Goal: Task Accomplishment & Management: Use online tool/utility

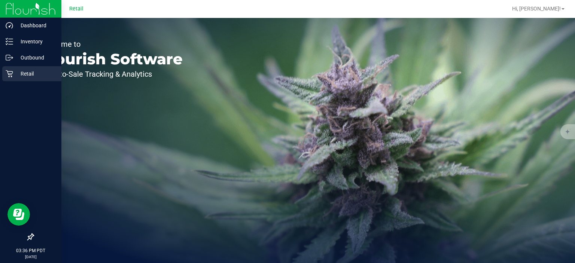
click at [12, 73] on icon at bounding box center [9, 73] width 7 height 7
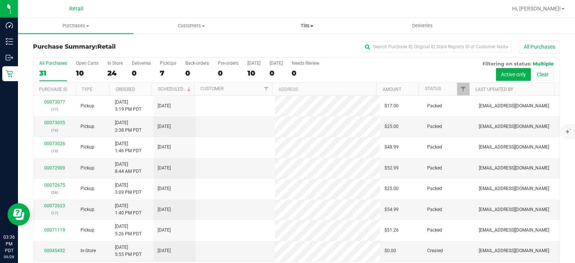
click at [310, 27] on span "Tills" at bounding box center [306, 25] width 115 height 7
click at [293, 43] on span "Manage tills" at bounding box center [274, 45] width 51 height 6
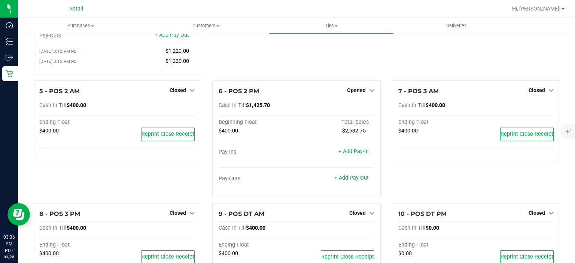
scroll to position [167, 0]
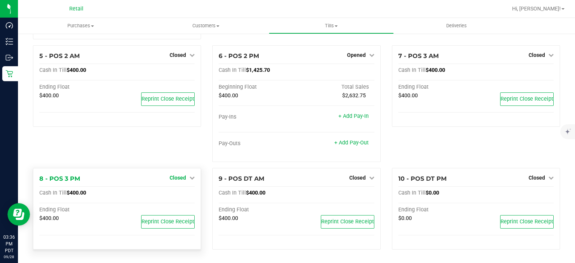
click at [172, 176] on span "Closed" at bounding box center [177, 178] width 16 height 6
click at [178, 195] on link "Open Till" at bounding box center [178, 193] width 20 height 6
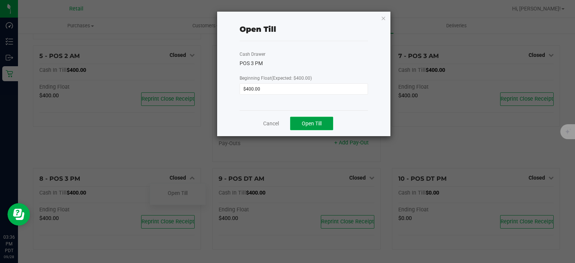
click at [308, 119] on button "Open Till" at bounding box center [311, 123] width 43 height 13
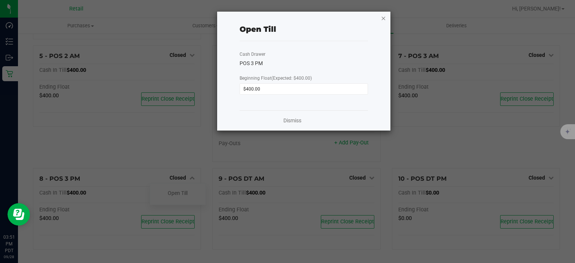
click at [384, 17] on icon "button" at bounding box center [383, 17] width 5 height 9
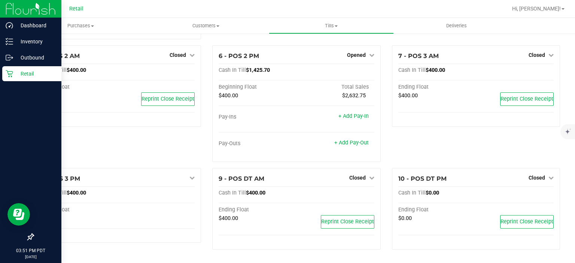
click at [10, 79] on div "Retail" at bounding box center [31, 73] width 59 height 15
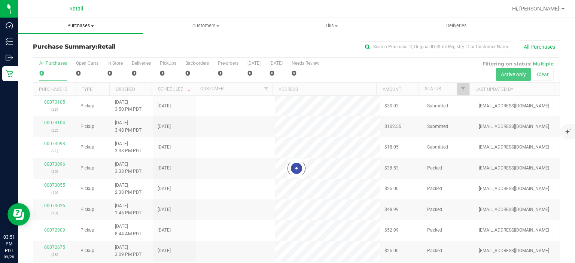
click at [90, 25] on span "Purchases" at bounding box center [80, 25] width 125 height 7
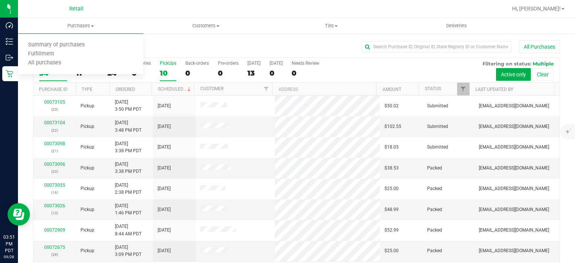
click at [167, 71] on div "10" at bounding box center [168, 73] width 16 height 9
click at [0, 0] on input "PickUps 10" at bounding box center [0, 0] width 0 height 0
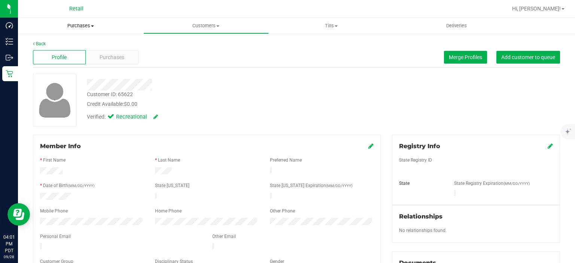
click at [88, 25] on span "Purchases" at bounding box center [80, 25] width 125 height 7
click at [68, 45] on span "Summary of purchases" at bounding box center [56, 45] width 77 height 6
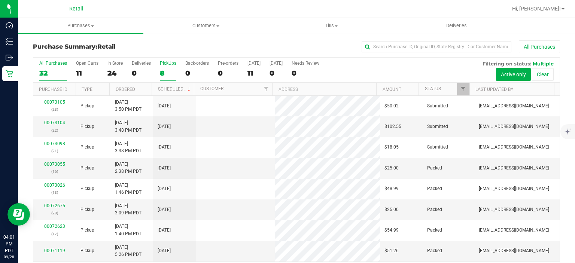
click at [162, 70] on div "8" at bounding box center [168, 73] width 16 height 9
click at [0, 0] on input "PickUps 8" at bounding box center [0, 0] width 0 height 0
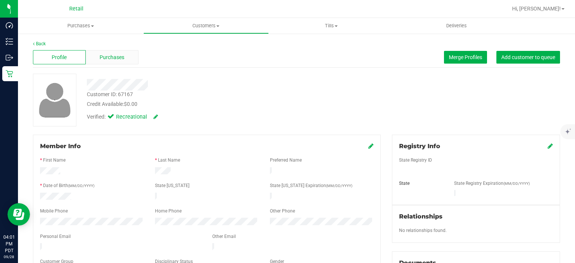
click at [115, 52] on div "Purchases" at bounding box center [112, 57] width 53 height 14
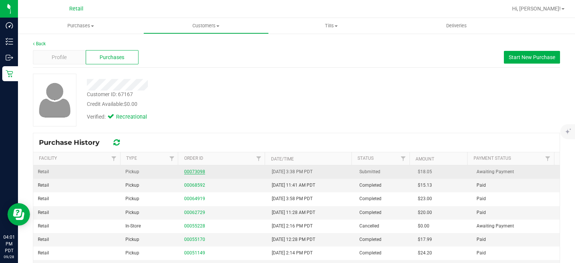
click at [192, 170] on link "00073098" at bounding box center [194, 171] width 21 height 5
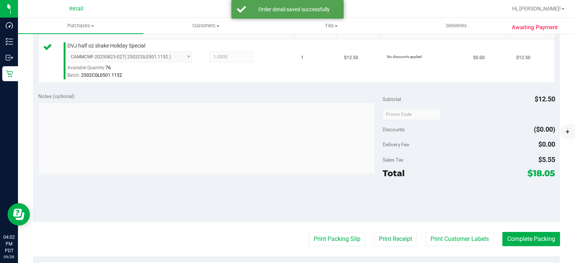
scroll to position [198, 0]
click at [527, 231] on button "Complete Packing" at bounding box center [531, 238] width 58 height 14
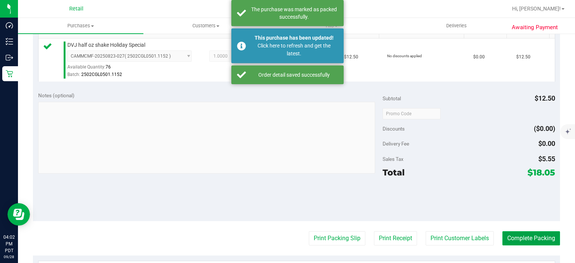
click at [528, 236] on button "Complete Packing" at bounding box center [531, 238] width 58 height 14
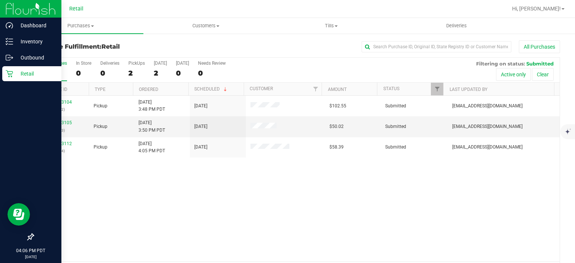
click at [3, 79] on div "Retail" at bounding box center [31, 73] width 59 height 15
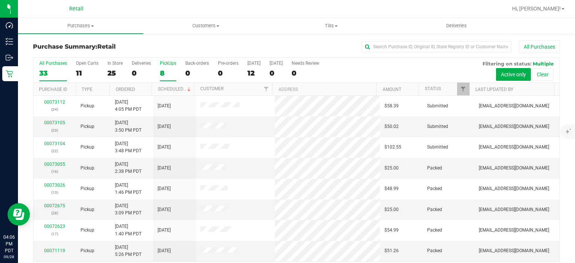
click at [164, 67] on label "PickUps 8" at bounding box center [168, 71] width 16 height 21
click at [0, 0] on input "PickUps 8" at bounding box center [0, 0] width 0 height 0
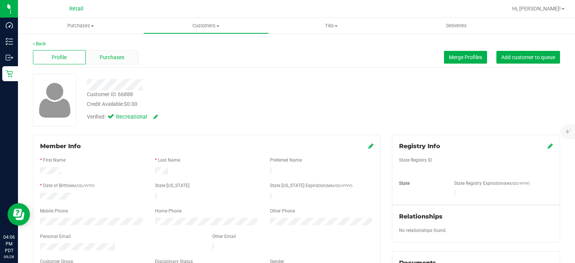
click at [123, 58] on span "Purchases" at bounding box center [112, 58] width 25 height 8
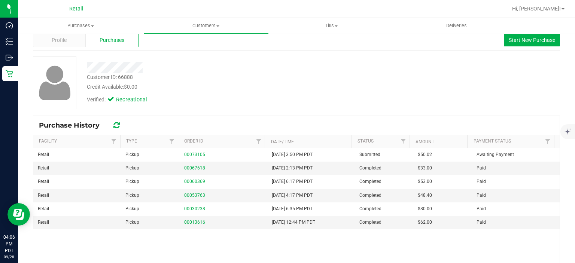
scroll to position [31, 0]
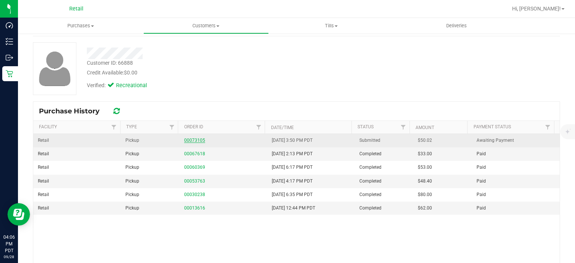
click at [184, 140] on link "00073105" at bounding box center [194, 140] width 21 height 5
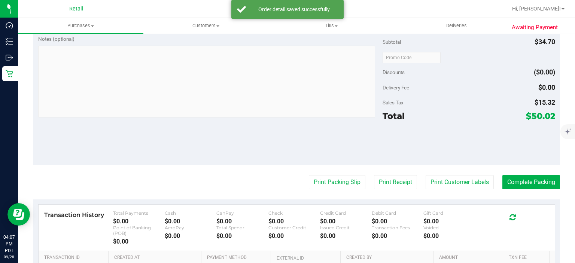
scroll to position [347, 0]
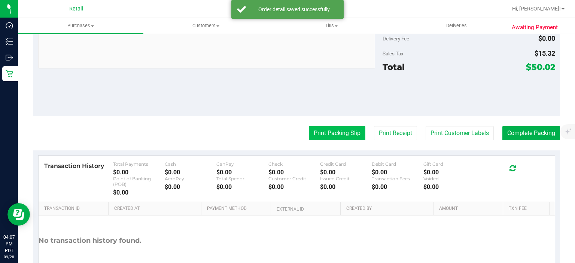
click at [331, 126] on button "Print Packing Slip" at bounding box center [337, 133] width 56 height 14
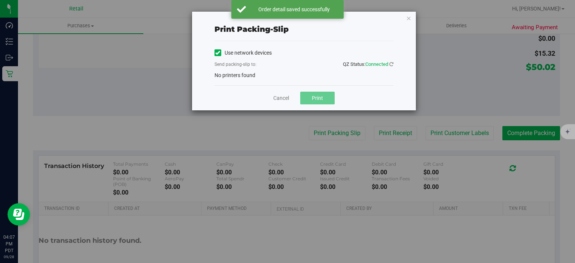
click at [215, 53] on icon at bounding box center [217, 53] width 5 height 0
click at [0, 0] on input "Use network devices" at bounding box center [0, 0] width 0 height 0
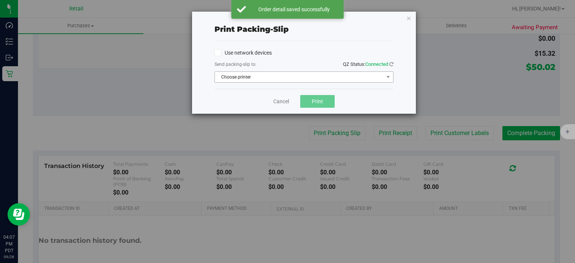
click at [270, 80] on span "Choose printer" at bounding box center [299, 77] width 169 height 10
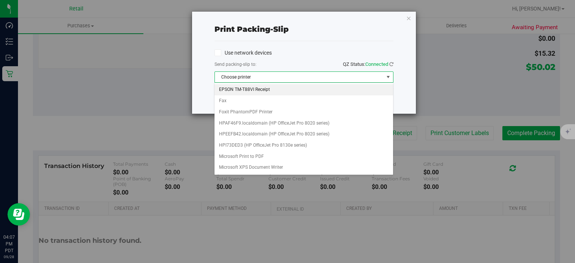
click at [268, 88] on li "EPSON TM-T88VI Receipt" at bounding box center [303, 89] width 178 height 11
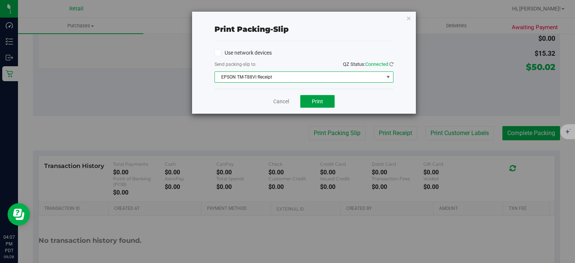
click at [318, 102] on span "Print" at bounding box center [317, 101] width 11 height 6
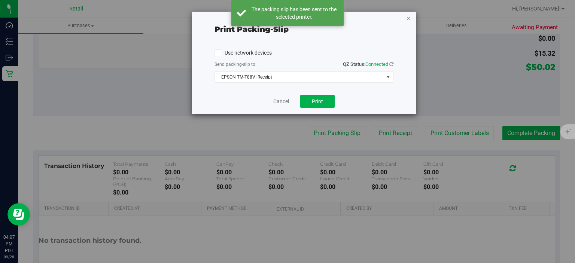
click at [410, 21] on icon "button" at bounding box center [408, 17] width 5 height 9
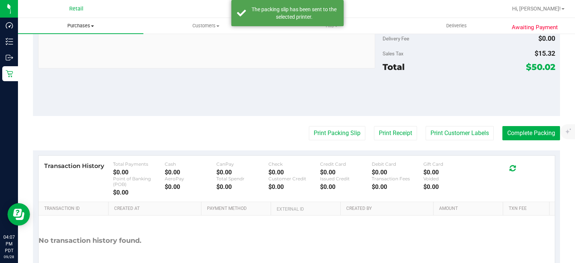
click at [84, 24] on span "Purchases" at bounding box center [80, 25] width 125 height 7
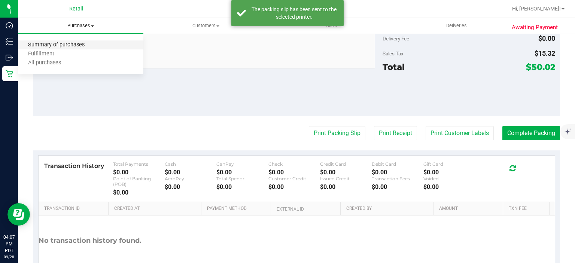
click at [76, 47] on span "Summary of purchases" at bounding box center [56, 45] width 77 height 6
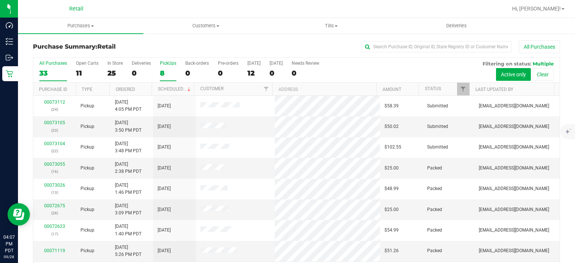
click at [164, 69] on div "8" at bounding box center [168, 73] width 16 height 9
click at [0, 0] on input "PickUps 8" at bounding box center [0, 0] width 0 height 0
click at [227, 176] on td at bounding box center [235, 168] width 79 height 21
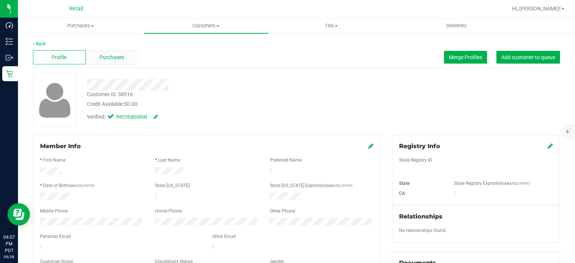
click at [120, 54] on span "Purchases" at bounding box center [112, 58] width 25 height 8
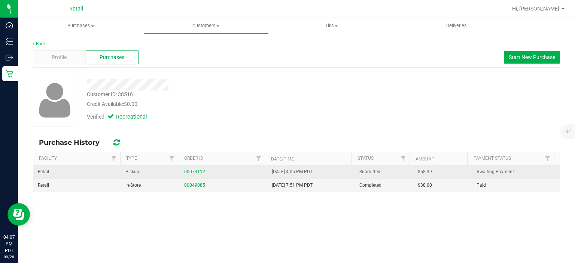
click at [188, 174] on div "00073112" at bounding box center [223, 171] width 79 height 7
click at [189, 174] on link "00073112" at bounding box center [194, 171] width 21 height 5
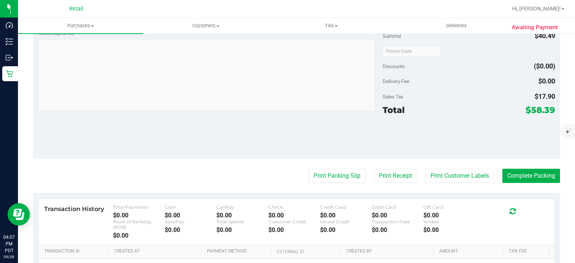
scroll to position [273, 0]
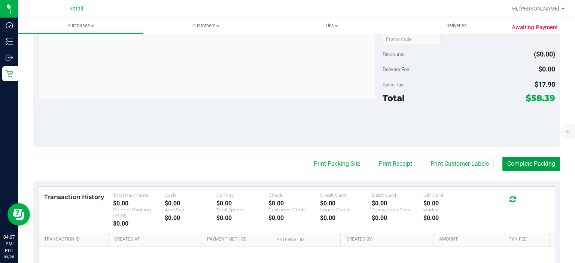
click at [531, 160] on button "Complete Packing" at bounding box center [531, 164] width 58 height 14
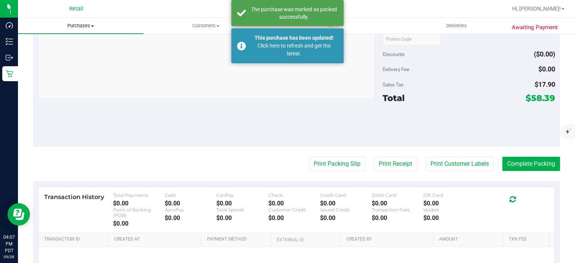
click at [83, 28] on span "Purchases" at bounding box center [80, 25] width 125 height 7
click at [77, 46] on span "Summary of purchases" at bounding box center [56, 45] width 77 height 6
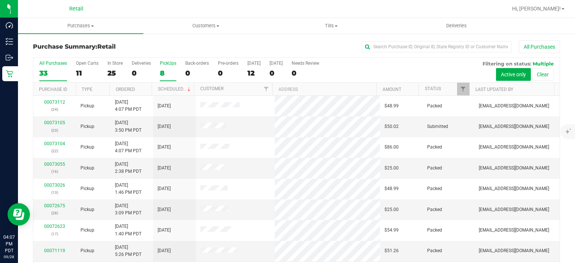
click at [166, 67] on label "PickUps 8" at bounding box center [168, 71] width 16 height 21
click at [0, 0] on input "PickUps 8" at bounding box center [0, 0] width 0 height 0
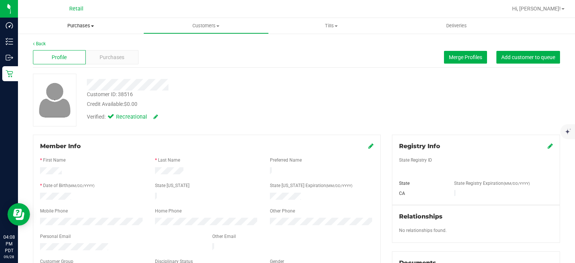
click at [88, 26] on span "Purchases" at bounding box center [80, 25] width 125 height 7
click at [71, 45] on span "Summary of purchases" at bounding box center [56, 45] width 77 height 6
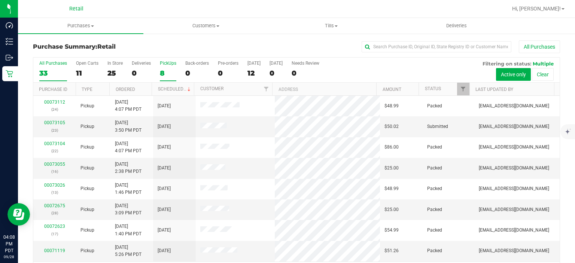
click at [164, 67] on label "PickUps 8" at bounding box center [168, 71] width 16 height 21
click at [0, 0] on input "PickUps 8" at bounding box center [0, 0] width 0 height 0
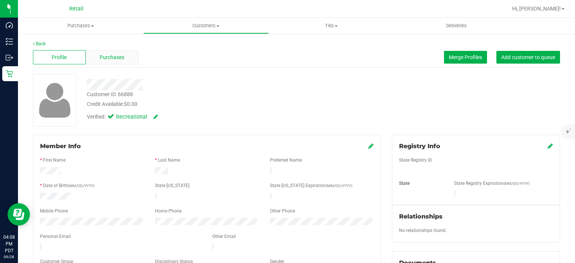
click at [107, 58] on span "Purchases" at bounding box center [112, 58] width 25 height 8
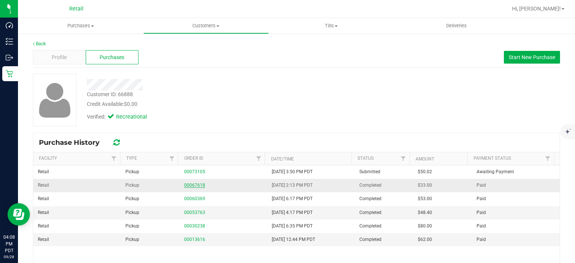
click at [191, 185] on link "00067618" at bounding box center [194, 185] width 21 height 5
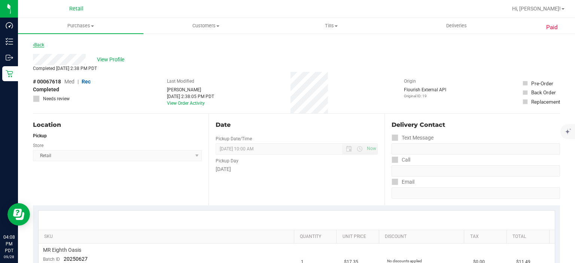
click at [37, 45] on link "Back" at bounding box center [38, 44] width 11 height 5
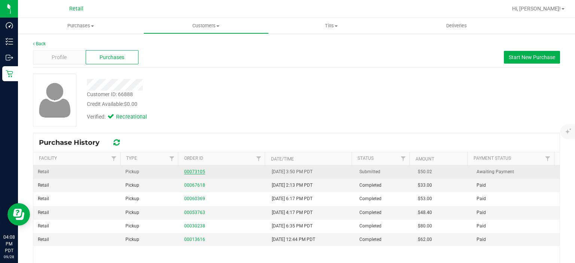
click at [189, 170] on link "00073105" at bounding box center [194, 171] width 21 height 5
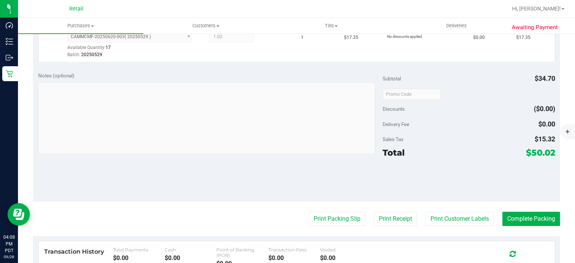
scroll to position [274, 0]
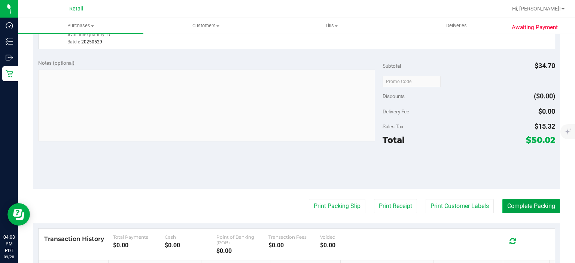
click at [531, 207] on button "Complete Packing" at bounding box center [531, 206] width 58 height 14
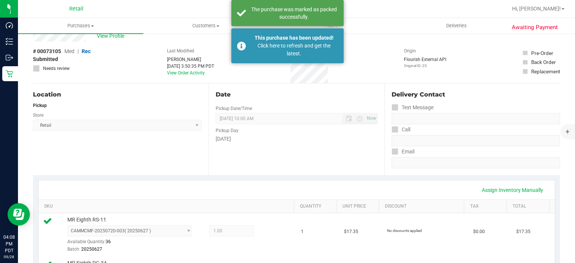
scroll to position [0, 0]
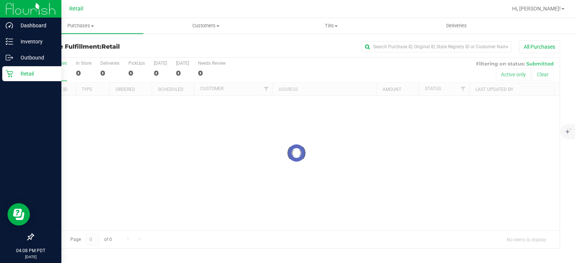
click at [3, 79] on div "Retail" at bounding box center [31, 73] width 59 height 15
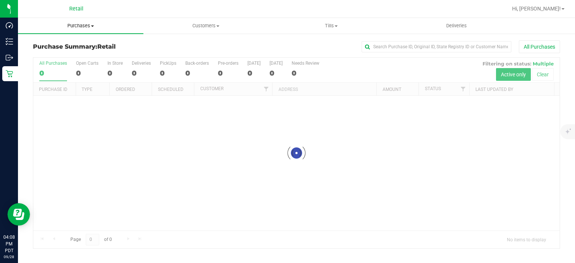
click at [81, 30] on uib-tab-heading "Purchases Summary of purchases Fulfillment All purchases" at bounding box center [80, 26] width 125 height 16
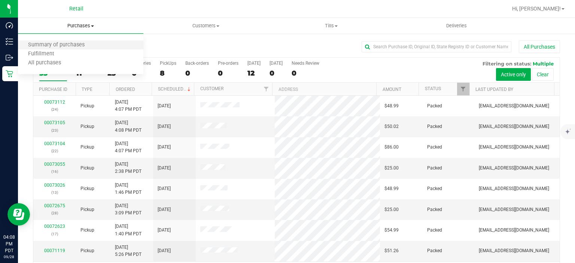
click at [84, 42] on li "Summary of purchases" at bounding box center [80, 45] width 125 height 9
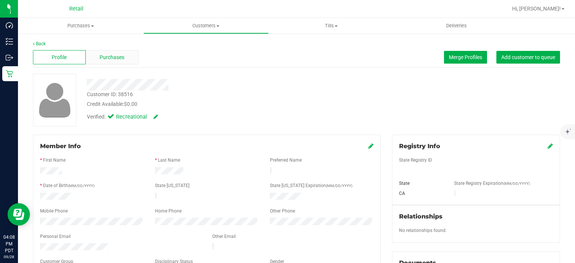
click at [113, 59] on span "Purchases" at bounding box center [112, 58] width 25 height 8
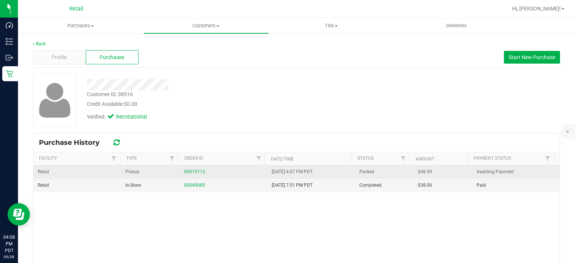
click at [190, 174] on div "00073112" at bounding box center [223, 171] width 79 height 7
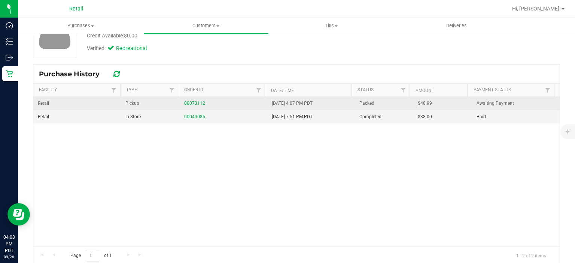
scroll to position [65, 0]
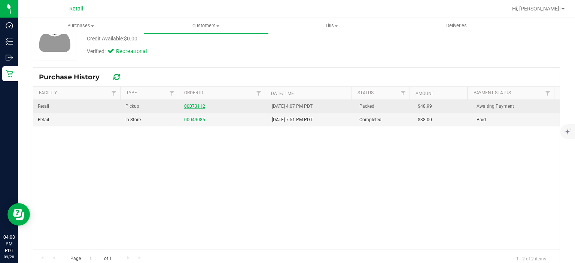
click at [190, 104] on link "00073112" at bounding box center [194, 106] width 21 height 5
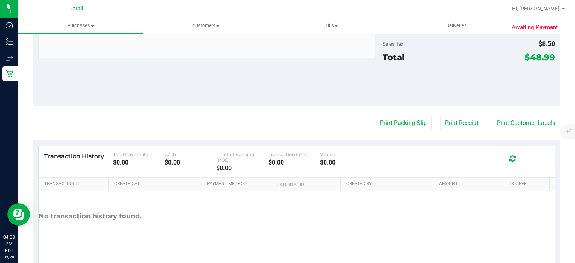
scroll to position [294, 0]
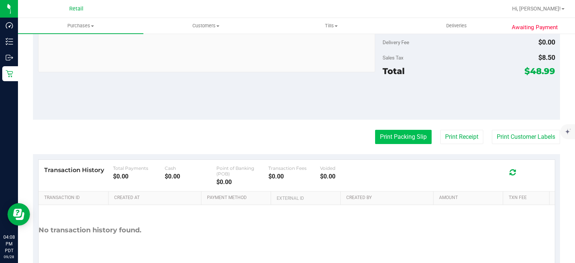
click at [395, 131] on button "Print Packing Slip" at bounding box center [403, 137] width 56 height 14
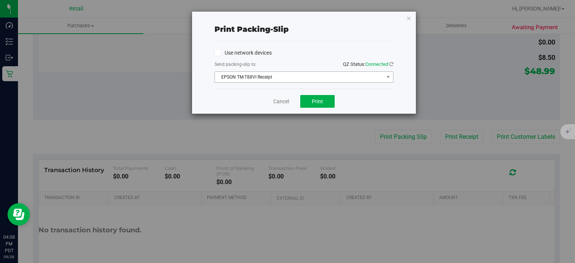
click at [326, 80] on span "EPSON TM-T88VI Receipt" at bounding box center [299, 77] width 169 height 10
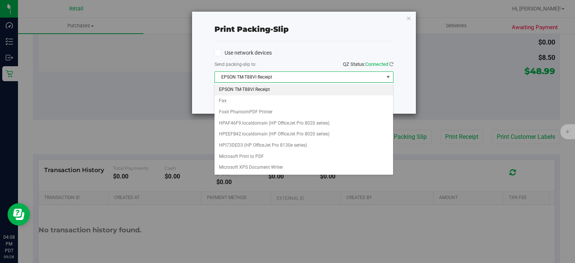
click at [468, 68] on div "Print packing-slip Use network devices Send packing-slip to: QZ Status: Connect…" at bounding box center [290, 131] width 580 height 263
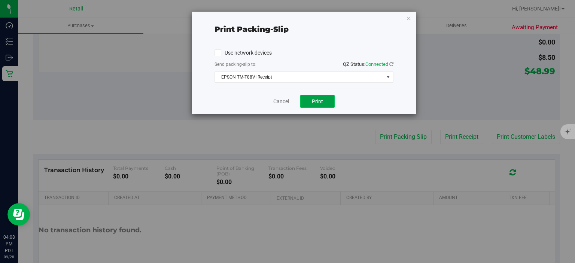
click at [307, 105] on button "Print" at bounding box center [317, 101] width 34 height 13
click at [407, 16] on icon "button" at bounding box center [408, 17] width 5 height 9
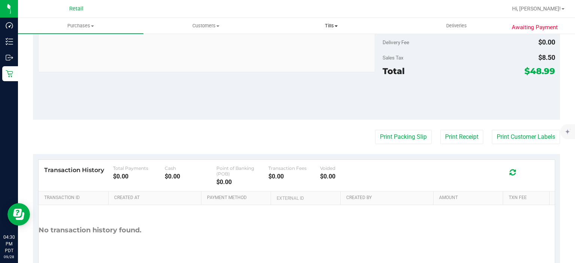
click at [342, 22] on span "Tills" at bounding box center [331, 25] width 125 height 7
click at [84, 28] on span "Purchases" at bounding box center [80, 25] width 125 height 7
click at [90, 46] on span "Summary of purchases" at bounding box center [56, 45] width 77 height 6
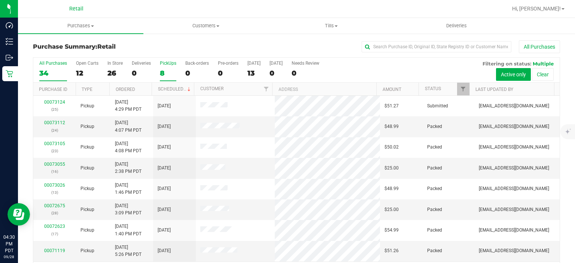
click at [166, 67] on label "PickUps 8" at bounding box center [168, 71] width 16 height 21
click at [0, 0] on input "PickUps 8" at bounding box center [0, 0] width 0 height 0
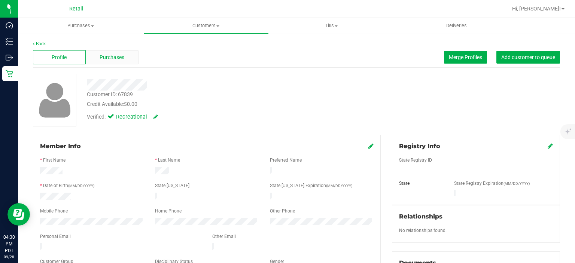
click at [118, 58] on span "Purchases" at bounding box center [112, 58] width 25 height 8
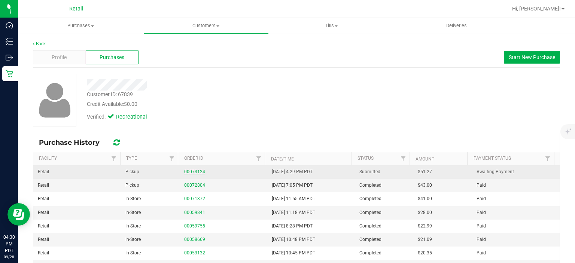
click at [190, 171] on link "00073124" at bounding box center [194, 171] width 21 height 5
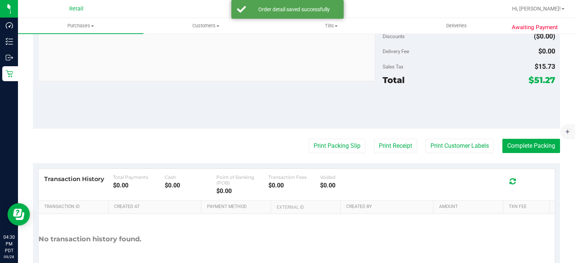
scroll to position [292, 0]
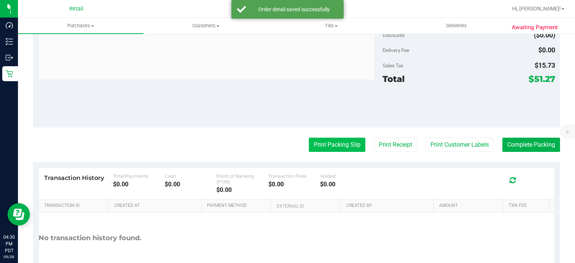
click at [333, 143] on button "Print Packing Slip" at bounding box center [337, 145] width 56 height 14
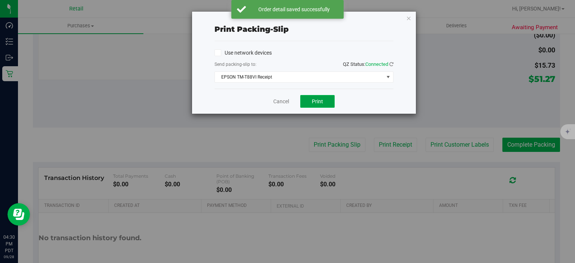
click at [316, 101] on span "Print" at bounding box center [317, 101] width 11 height 6
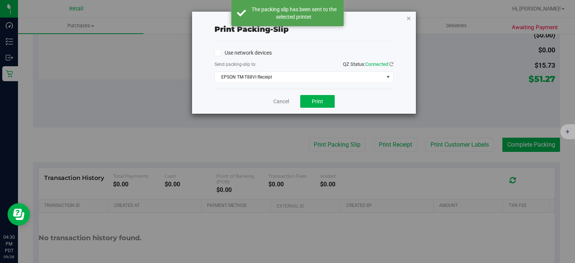
click at [409, 21] on icon "button" at bounding box center [408, 17] width 5 height 9
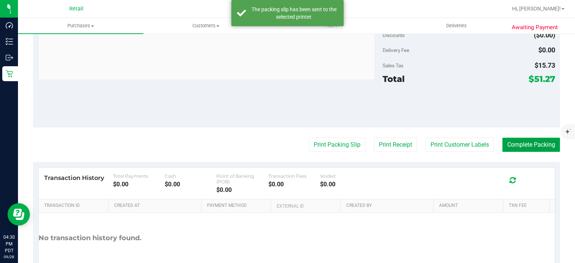
click at [525, 138] on button "Complete Packing" at bounding box center [531, 145] width 58 height 14
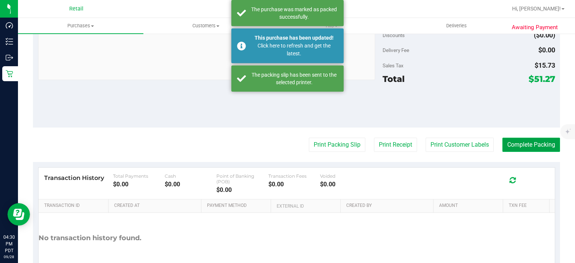
click at [527, 139] on button "Complete Packing" at bounding box center [531, 145] width 58 height 14
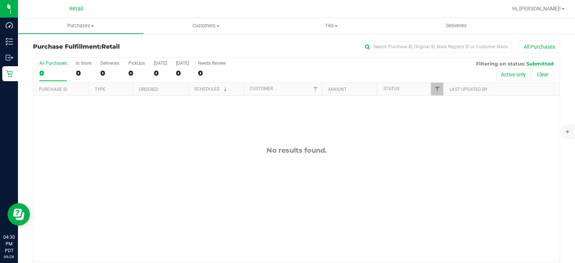
click at [179, 176] on div "No results found." at bounding box center [296, 204] width 526 height 216
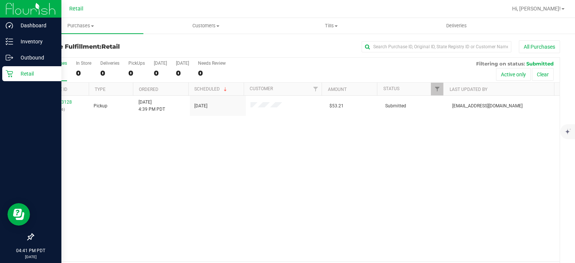
click at [16, 72] on p "Retail" at bounding box center [35, 73] width 45 height 9
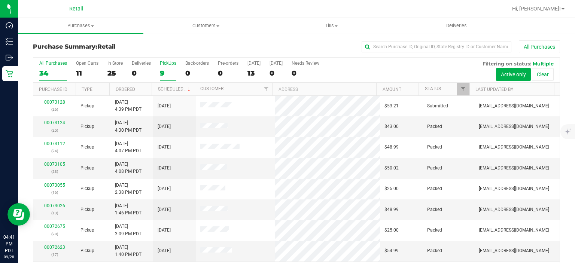
click at [164, 70] on div "9" at bounding box center [168, 73] width 16 height 9
click at [0, 0] on input "PickUps 9" at bounding box center [0, 0] width 0 height 0
click at [163, 68] on label "PickUps 9" at bounding box center [168, 71] width 16 height 21
click at [0, 0] on input "PickUps 9" at bounding box center [0, 0] width 0 height 0
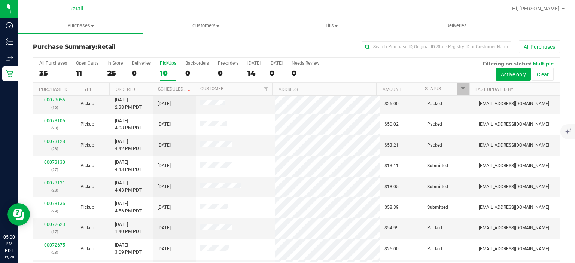
scroll to position [30, 0]
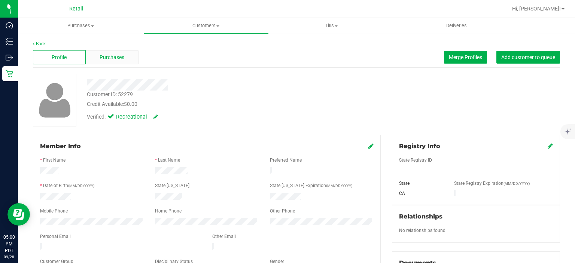
click at [112, 56] on span "Purchases" at bounding box center [112, 58] width 25 height 8
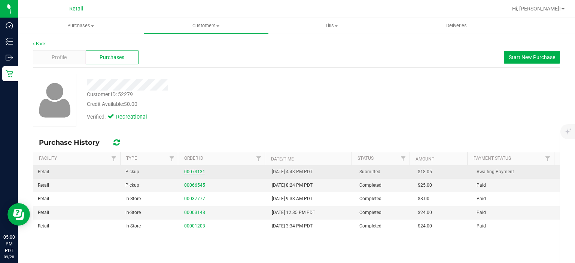
click at [190, 174] on link "00073131" at bounding box center [194, 171] width 21 height 5
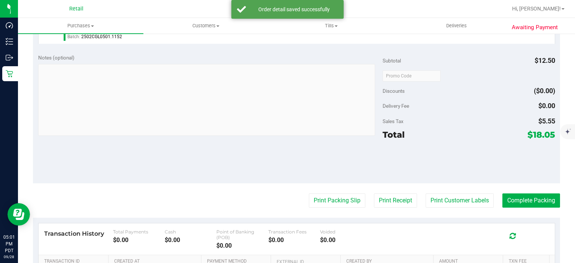
scroll to position [239, 0]
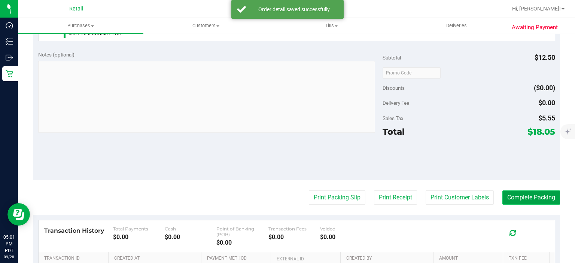
click at [539, 191] on button "Complete Packing" at bounding box center [531, 197] width 58 height 14
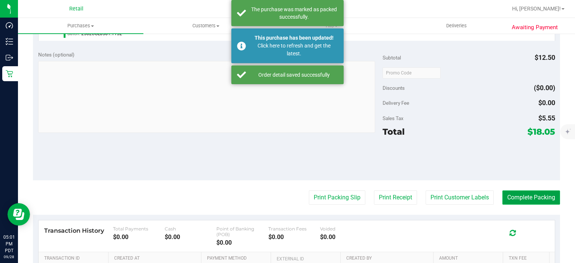
click at [523, 199] on button "Complete Packing" at bounding box center [531, 197] width 58 height 14
